Goal: Register for event/course

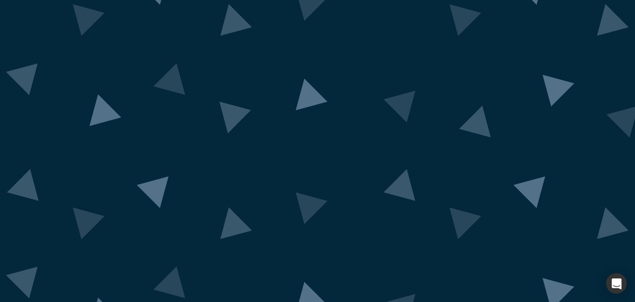
scroll to position [48, 0]
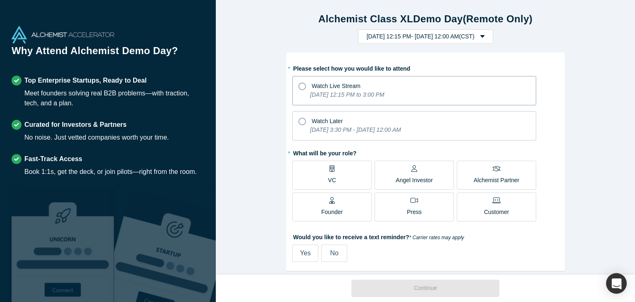
click at [345, 92] on icon "[DATE] 12:15 PM to 3:00 PM" at bounding box center [347, 94] width 74 height 7
click at [0, 0] on input "Watch Live Stream [DATE] 12:15 PM to 3:00 PM" at bounding box center [0, 0] width 0 height 0
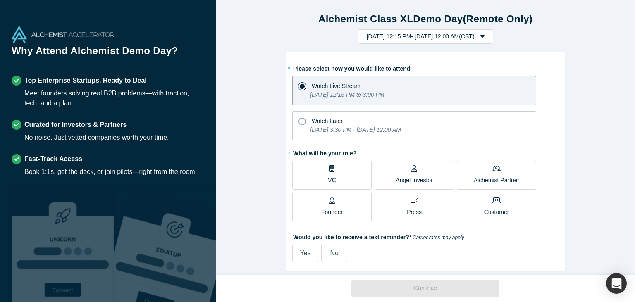
scroll to position [14, 0]
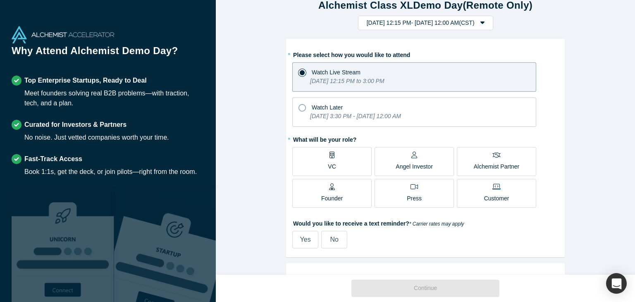
click at [344, 162] on label "VC" at bounding box center [331, 161] width 79 height 29
click at [0, 0] on input "VC" at bounding box center [0, 0] width 0 height 0
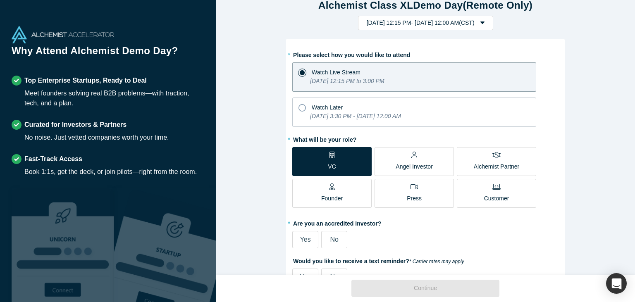
click at [344, 162] on label "VC" at bounding box center [331, 161] width 79 height 29
click at [0, 0] on input "VC" at bounding box center [0, 0] width 0 height 0
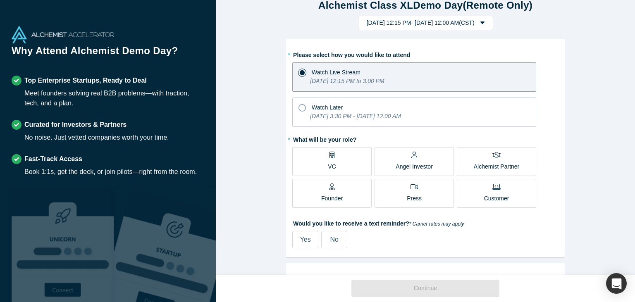
click at [344, 162] on label "VC" at bounding box center [331, 161] width 79 height 29
click at [0, 0] on input "VC" at bounding box center [0, 0] width 0 height 0
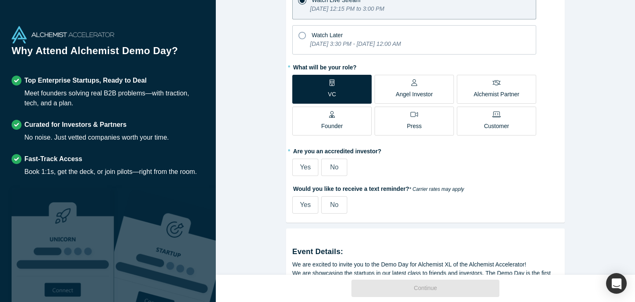
scroll to position [86, 0]
click at [315, 172] on label "Yes" at bounding box center [305, 167] width 26 height 17
click at [0, 0] on input "Yes" at bounding box center [0, 0] width 0 height 0
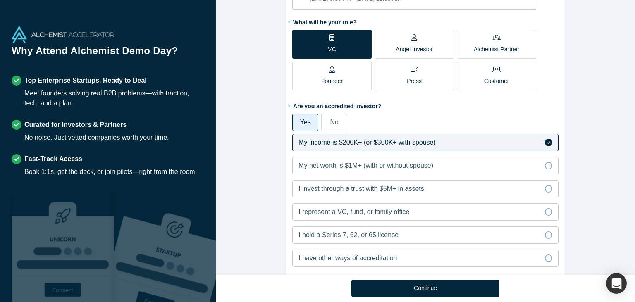
scroll to position [134, 0]
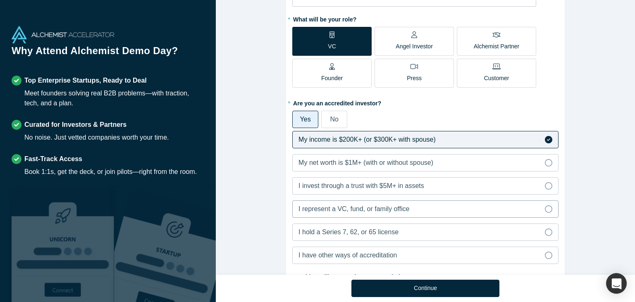
click at [403, 213] on label "I represent a VC, fund, or family office" at bounding box center [425, 208] width 266 height 17
click at [0, 0] on input "I represent a VC, fund, or family office" at bounding box center [0, 0] width 0 height 0
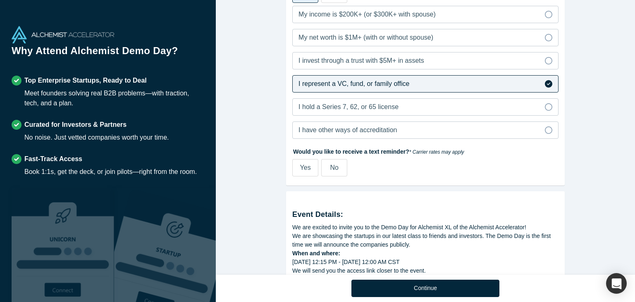
scroll to position [260, 0]
click at [342, 169] on label "No" at bounding box center [334, 166] width 26 height 17
click at [0, 0] on input "No" at bounding box center [0, 0] width 0 height 0
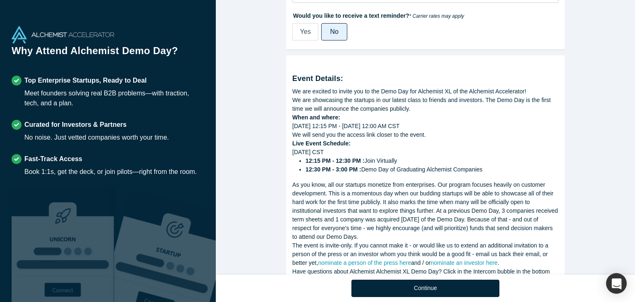
scroll to position [432, 0]
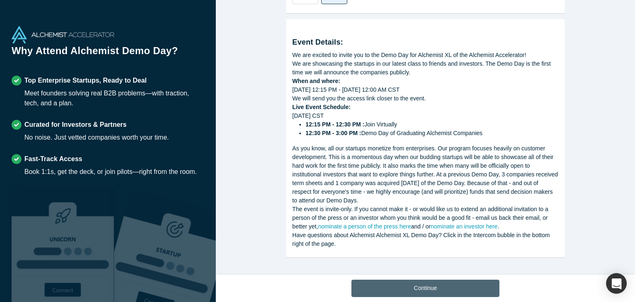
click at [385, 290] on button "Continue" at bounding box center [425, 288] width 148 height 17
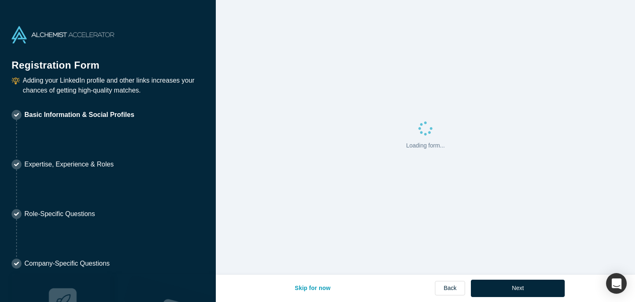
select select "US"
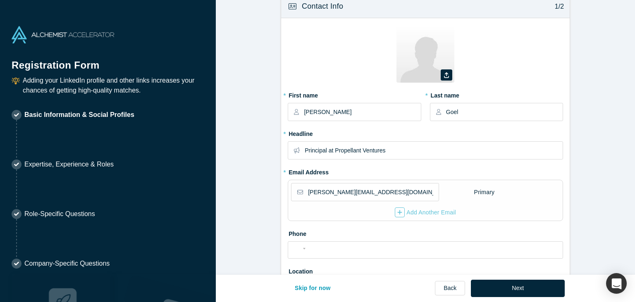
scroll to position [14, 0]
click at [456, 76] on div "Zoom Save Remove Upload New" at bounding box center [425, 56] width 275 height 64
click at [449, 76] on icon at bounding box center [446, 75] width 5 height 6
click at [0, 0] on input "file" at bounding box center [0, 0] width 0 height 0
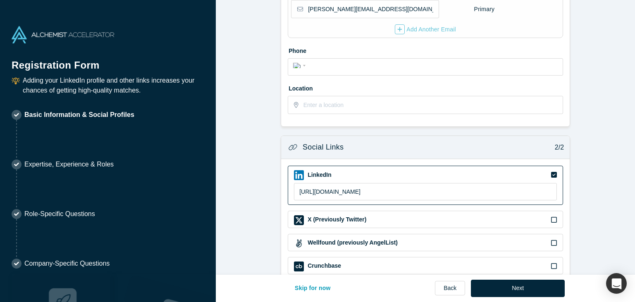
scroll to position [334, 0]
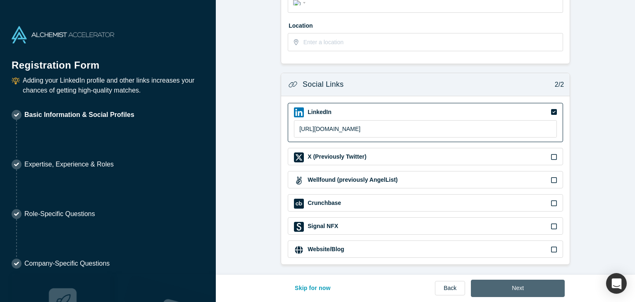
click at [501, 285] on button "Next" at bounding box center [518, 288] width 94 height 17
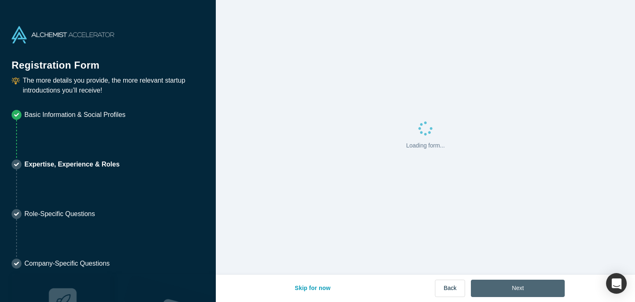
scroll to position [0, 0]
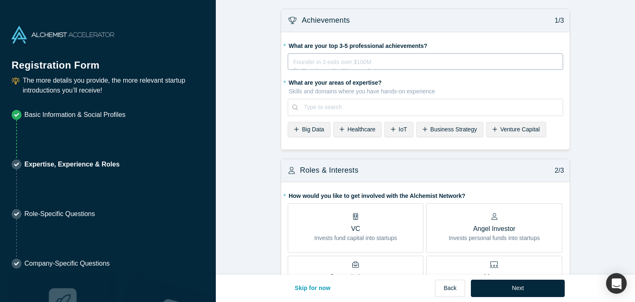
click at [406, 57] on div "rdw-editor" at bounding box center [425, 60] width 264 height 9
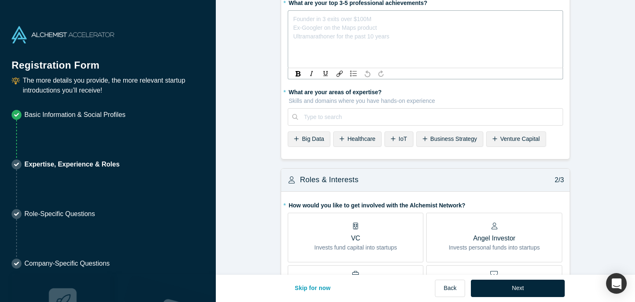
scroll to position [44, 0]
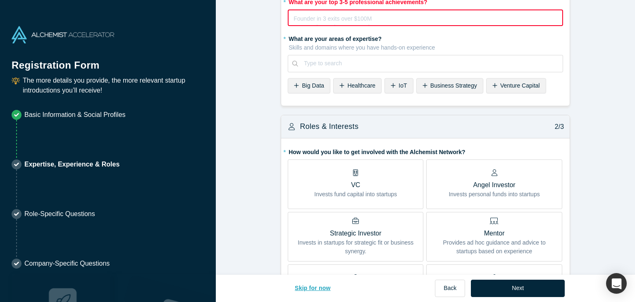
click at [317, 284] on button "Skip for now" at bounding box center [312, 288] width 53 height 17
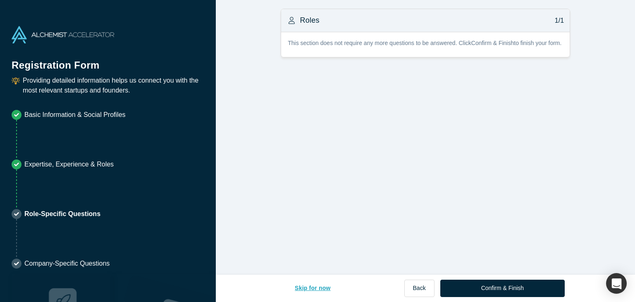
scroll to position [0, 0]
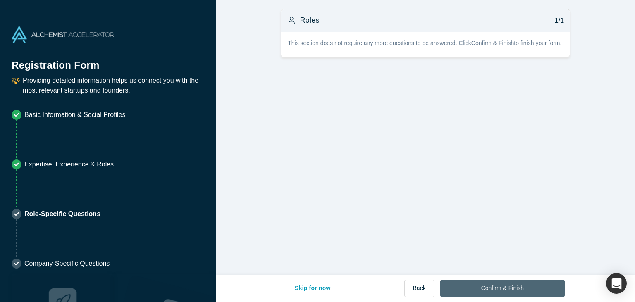
click at [457, 283] on button "Confirm & Finish" at bounding box center [502, 288] width 124 height 17
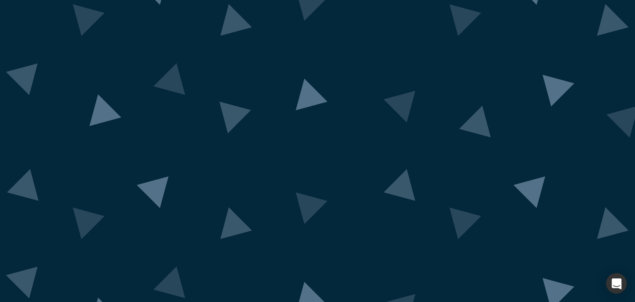
scroll to position [66, 0]
